Goal: Task Accomplishment & Management: Complete application form

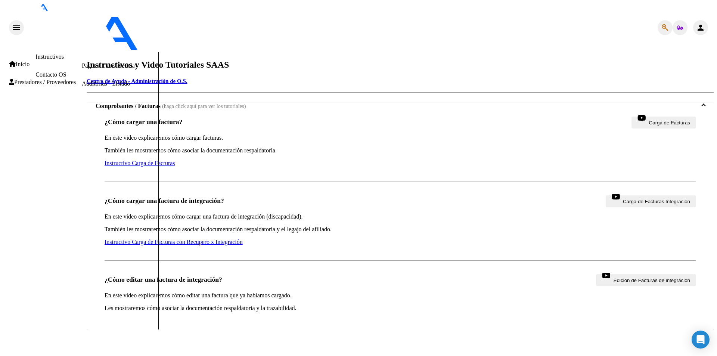
click at [177, 239] on link "Instructivo Carga de Facturas con Recupero x Integración" at bounding box center [174, 242] width 138 height 6
click at [53, 79] on span "Prestadores / Proveedores" at bounding box center [42, 82] width 67 height 7
click at [82, 33] on link "Facturas - Listado/Carga" at bounding box center [111, 30] width 59 height 6
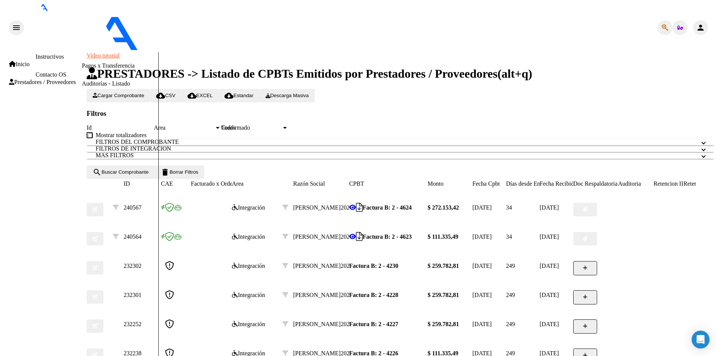
click at [135, 93] on span "Cargar Comprobante" at bounding box center [119, 96] width 52 height 6
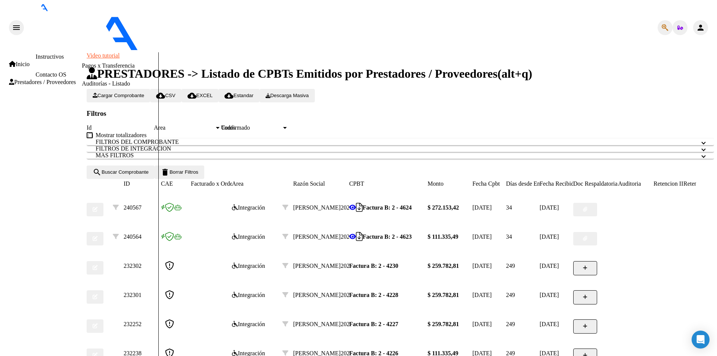
type input "202508"
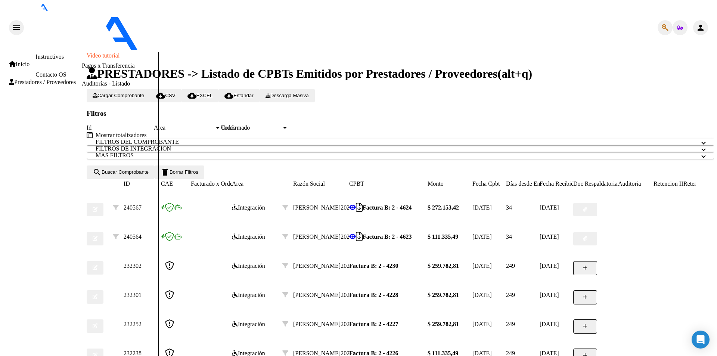
scroll to position [28, 0]
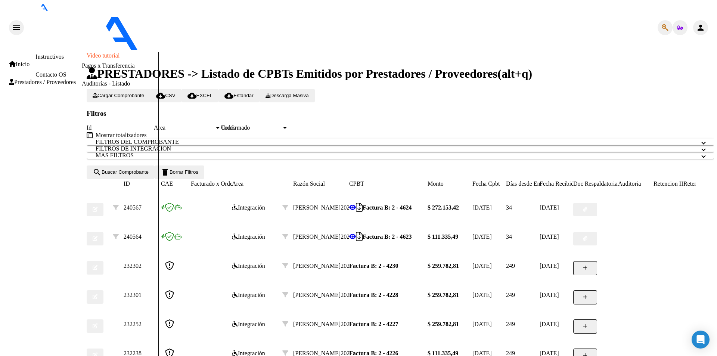
scroll to position [130, 0]
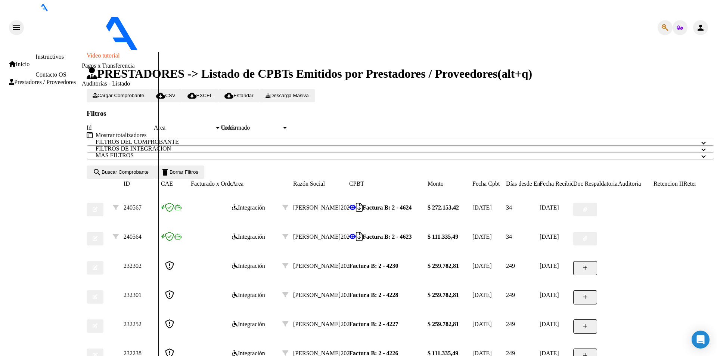
type input "[DATE]"
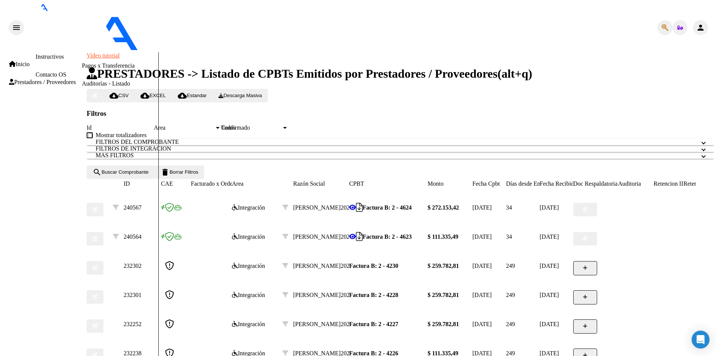
type input "ASISTENCIA"
type input "C:\fakepath\VAN DEN [PERSON_NAME] ASISTENCIA.pdf"
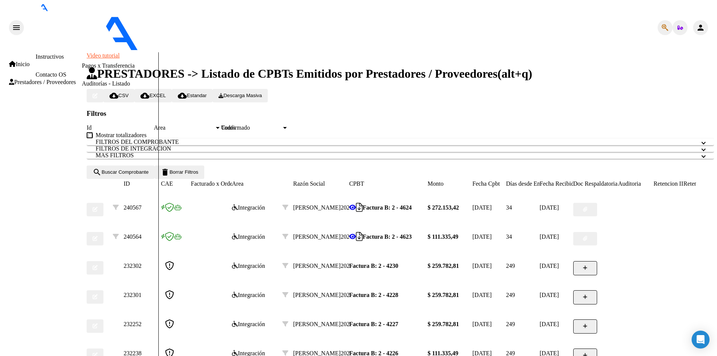
type input "AUTORIZACION"
type input "C:\fakepath\VAN DEN [PERSON_NAME] autorizacion.pdf"
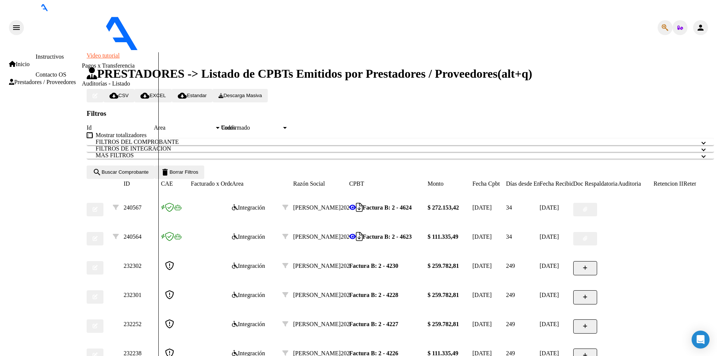
scroll to position [176, 0]
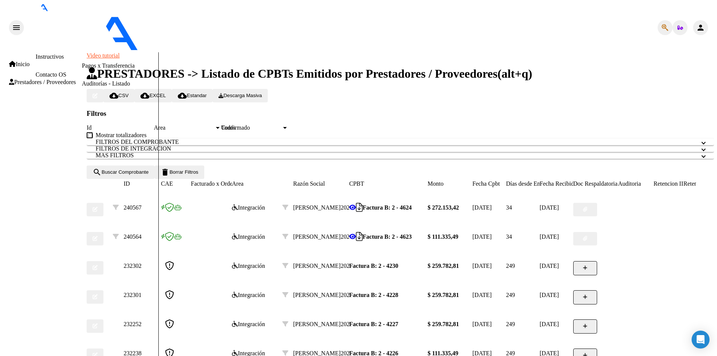
type input "$ 0,00"
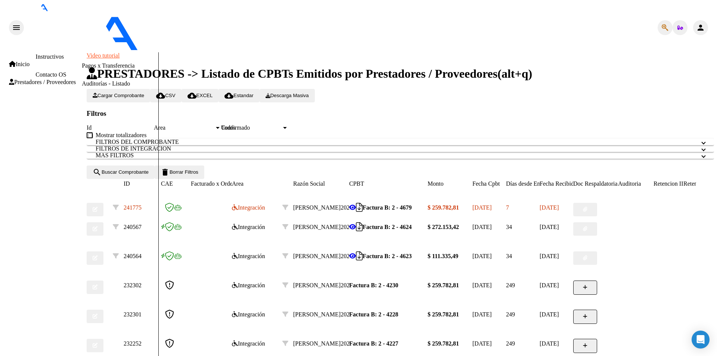
click at [138, 93] on span "Cargar Comprobante" at bounding box center [119, 96] width 52 height 6
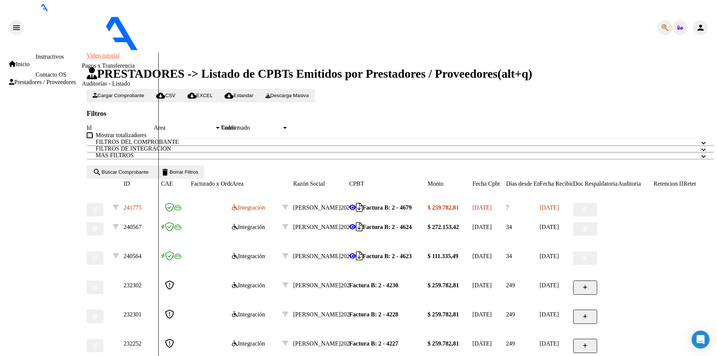
type input "202508"
type input "[DATE]"
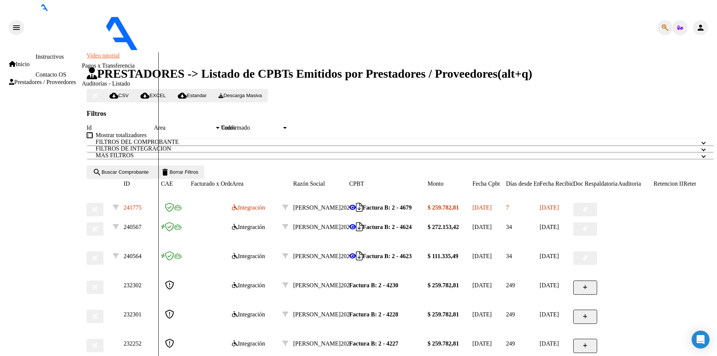
type input "asistencia"
type input "C:\fakepath\[PERSON_NAME] asistencia.pdf"
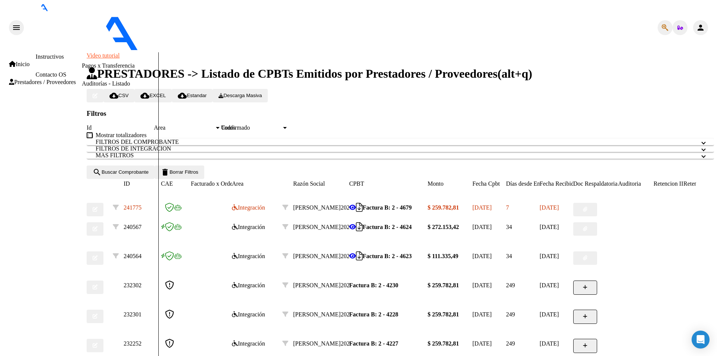
type input "a"
type input "AUTORIZACION"
type input "C:\fakepath\VILLLABA BRISA autorizacion.pdf"
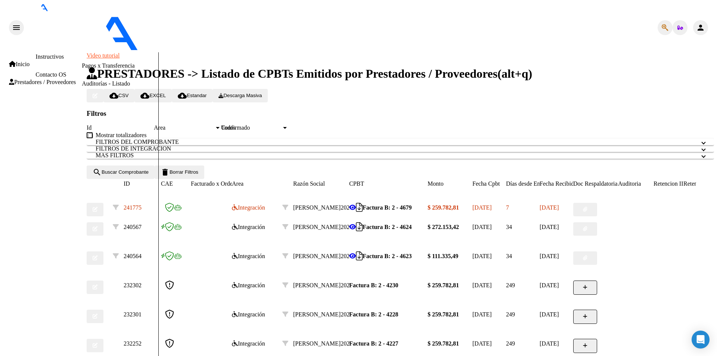
scroll to position [149, 0]
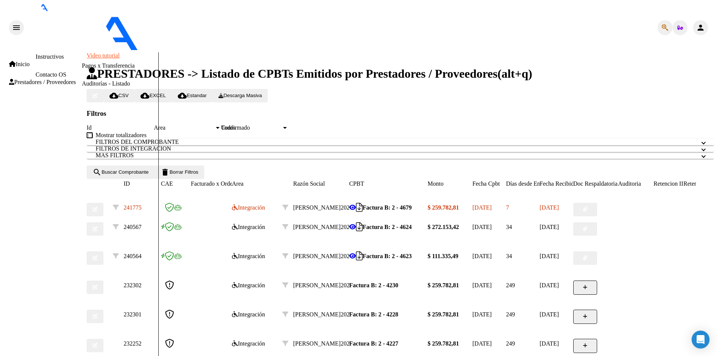
type input "$ 0,00"
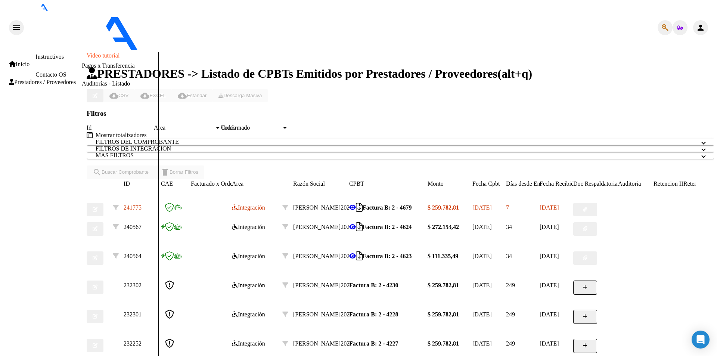
scroll to position [155, 0]
